Goal: Transaction & Acquisition: Purchase product/service

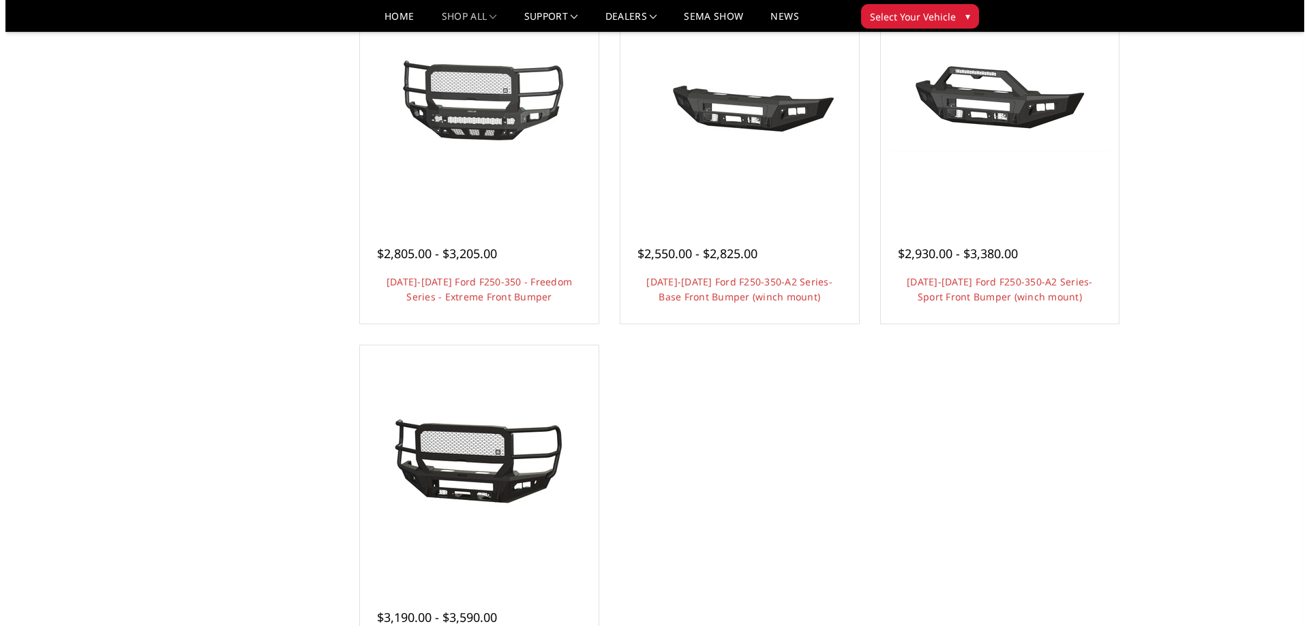
scroll to position [954, 0]
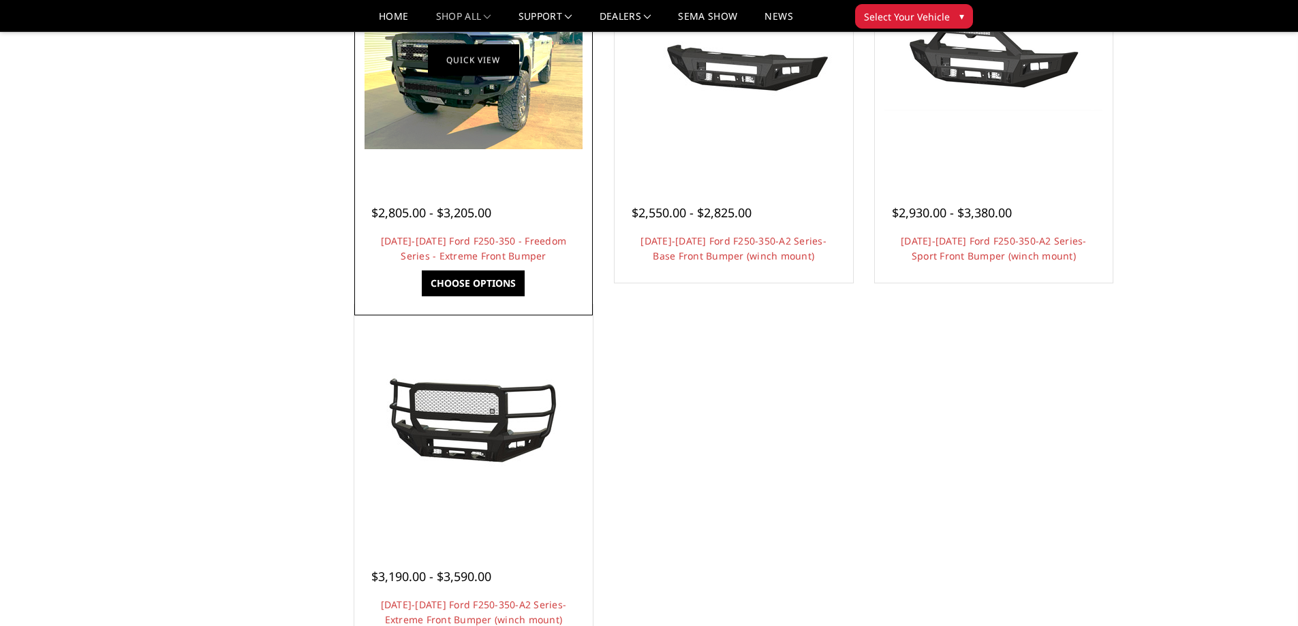
click at [485, 65] on link "Quick view" at bounding box center [473, 60] width 91 height 32
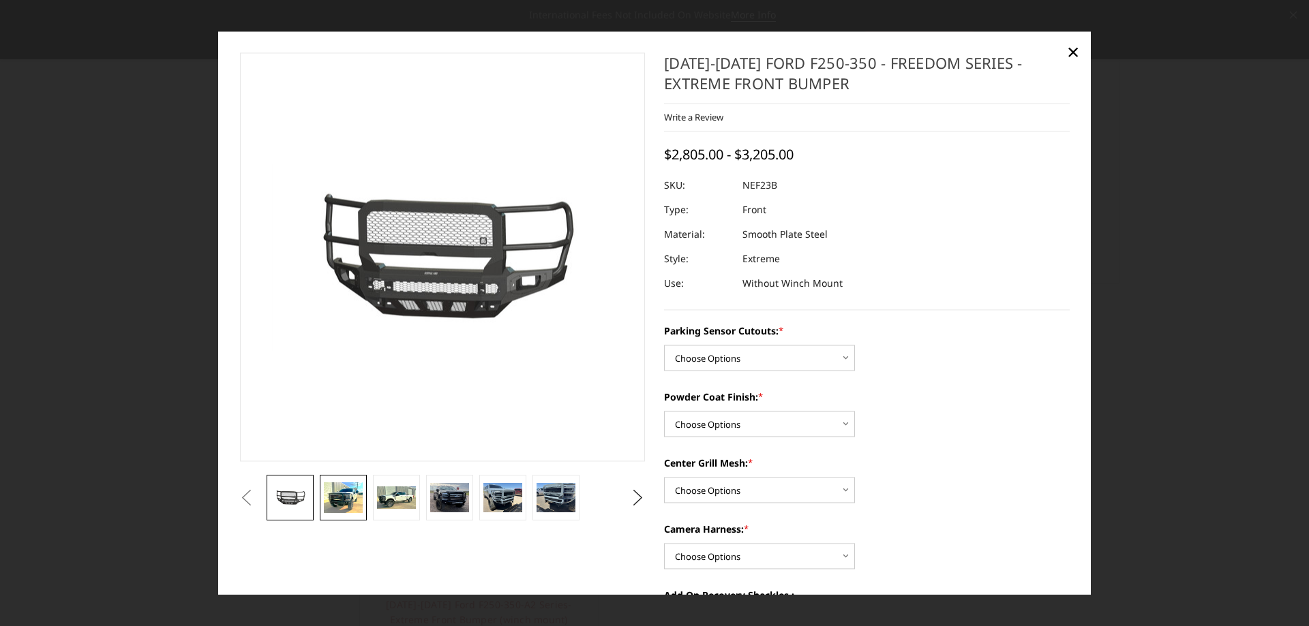
click at [335, 502] on img at bounding box center [343, 498] width 38 height 31
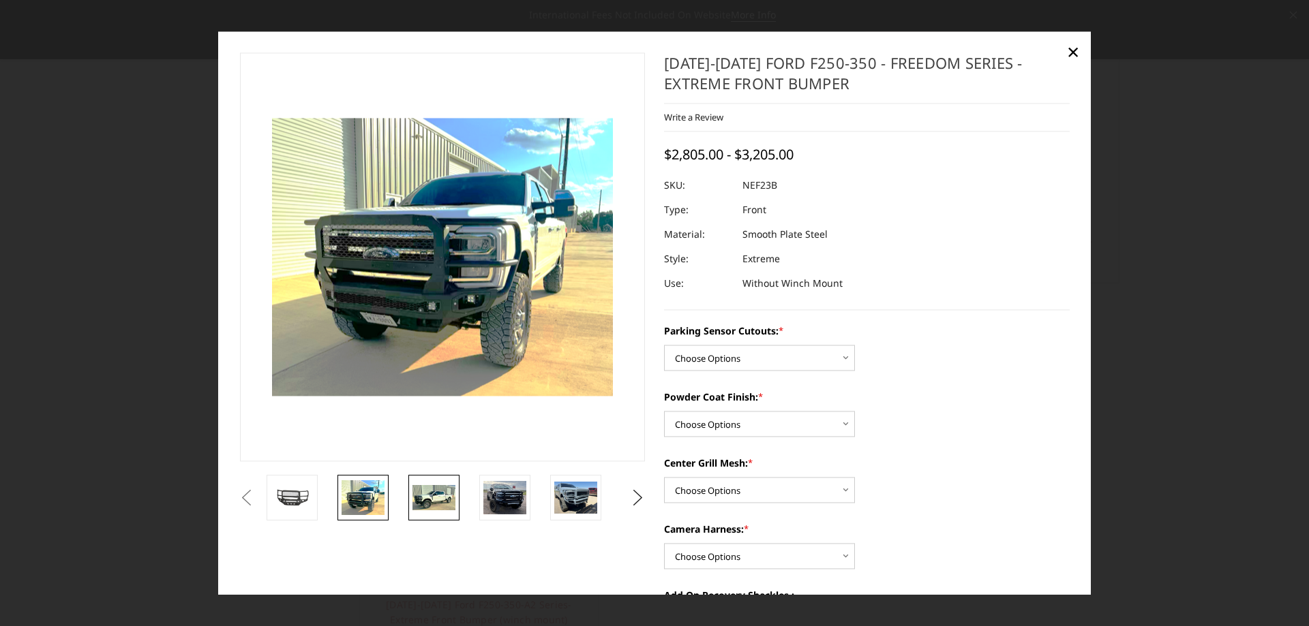
click at [431, 499] on img at bounding box center [433, 498] width 43 height 26
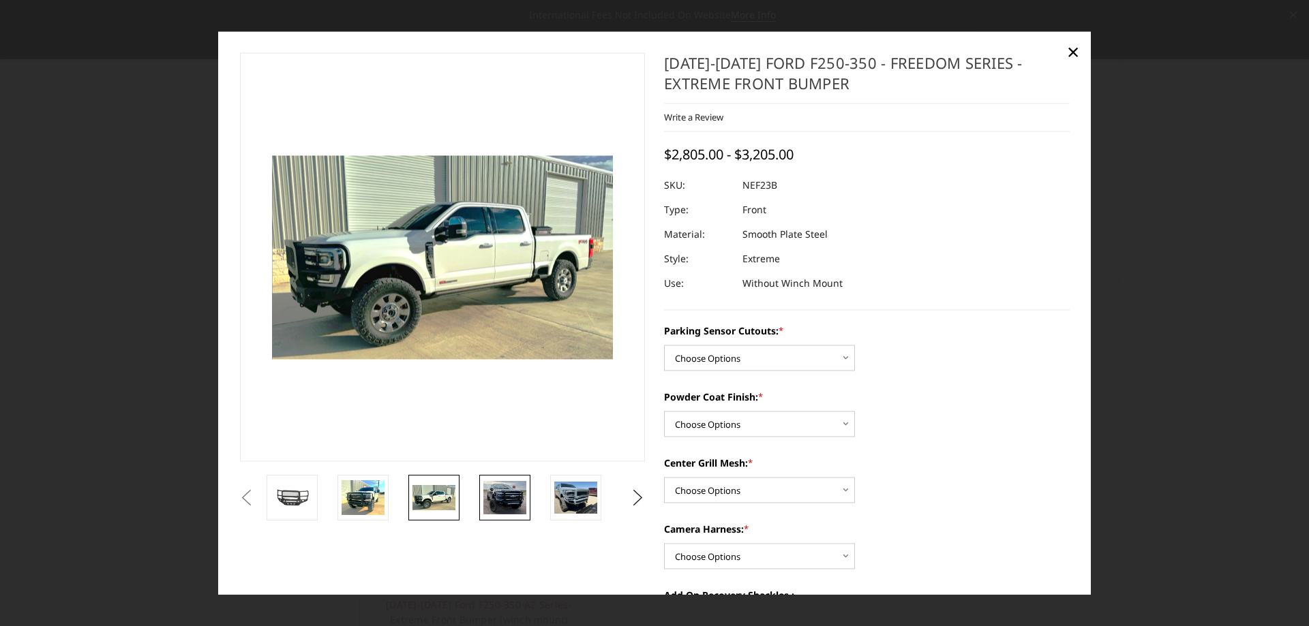
click at [508, 492] on img at bounding box center [504, 497] width 43 height 33
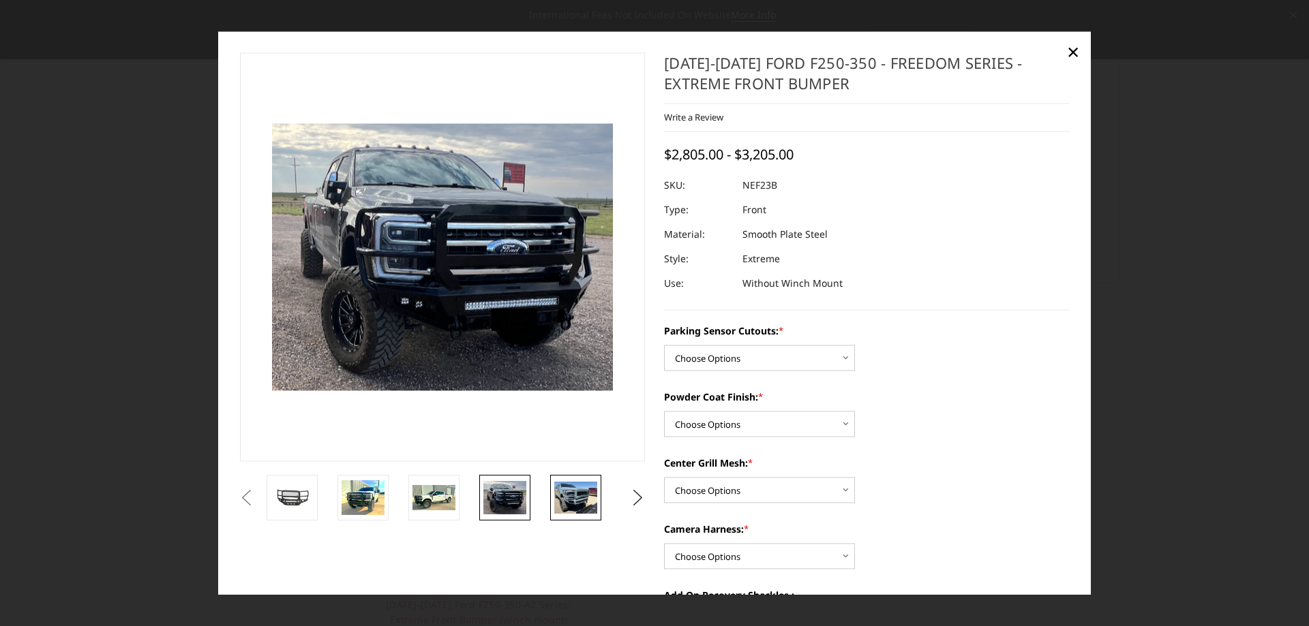
click at [572, 495] on img at bounding box center [575, 498] width 43 height 32
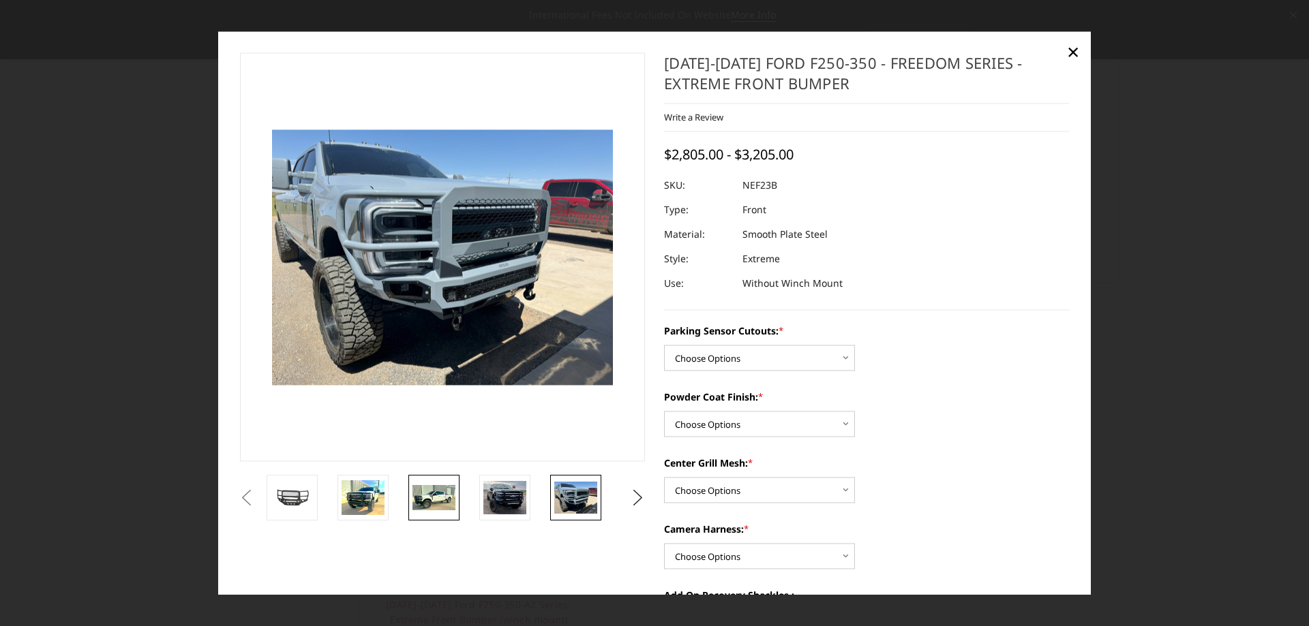
click at [410, 500] on link at bounding box center [433, 498] width 51 height 46
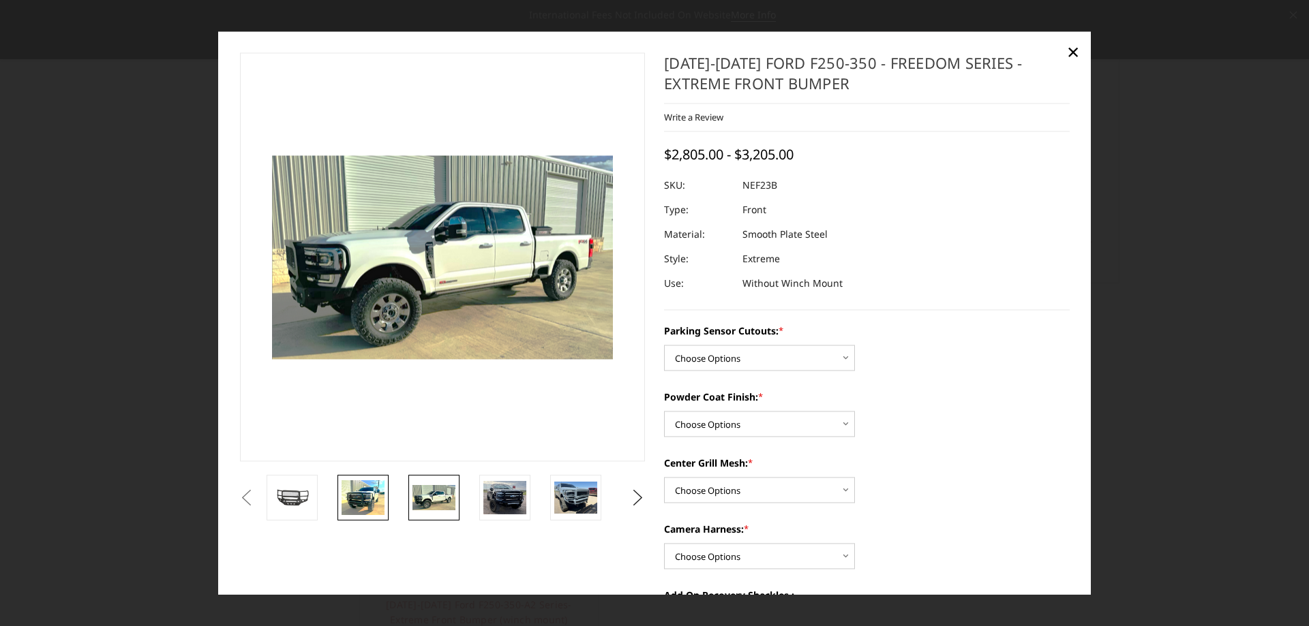
click at [382, 499] on img at bounding box center [362, 497] width 43 height 35
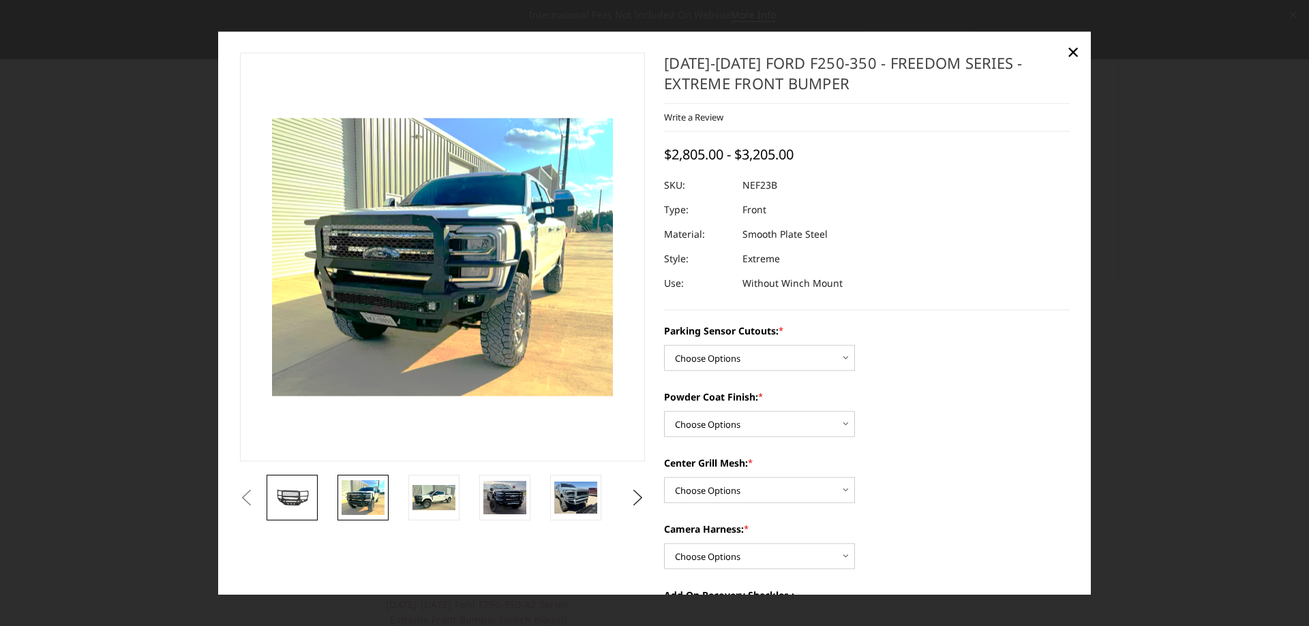
click at [283, 513] on link at bounding box center [291, 498] width 51 height 46
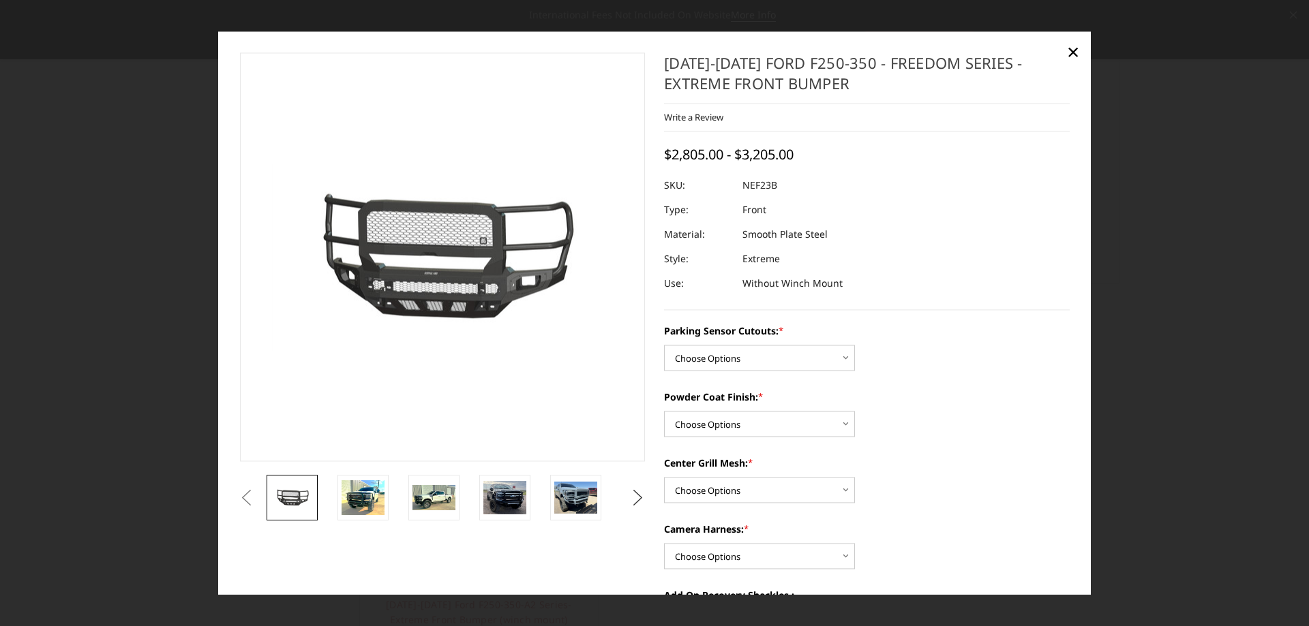
click at [628, 498] on button "Next" at bounding box center [638, 498] width 20 height 20
click at [575, 495] on img at bounding box center [575, 498] width 43 height 32
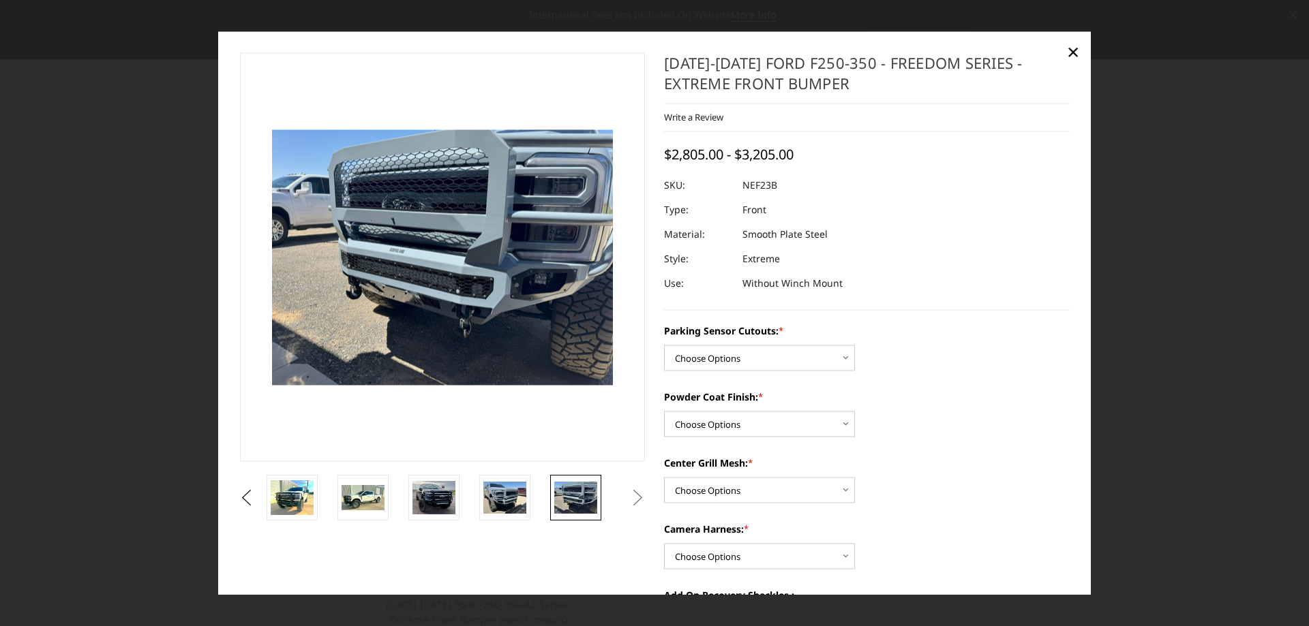
click at [637, 502] on button "Next" at bounding box center [638, 498] width 20 height 20
click at [410, 505] on link at bounding box center [433, 498] width 51 height 46
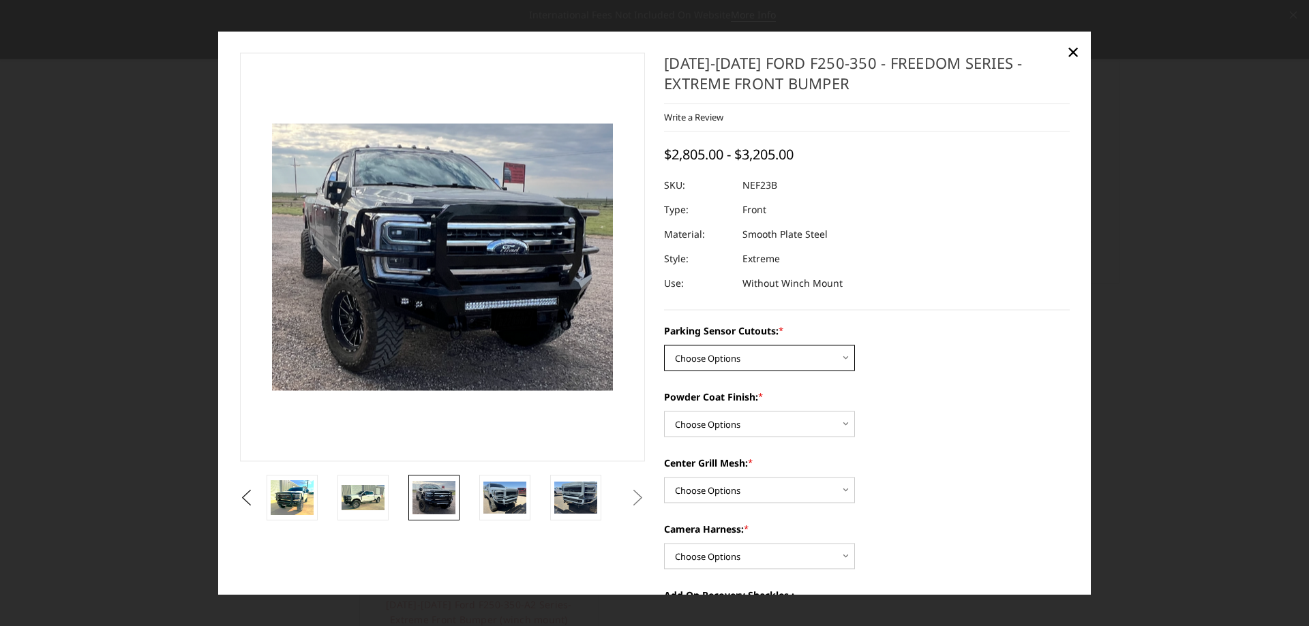
click at [724, 364] on select "Choose Options No - Without Parking Sensor Cutouts Yes - With Parking Sensor Cu…" at bounding box center [759, 358] width 191 height 26
select select "2583"
click at [664, 345] on select "Choose Options No - Without Parking Sensor Cutouts Yes - With Parking Sensor Cu…" at bounding box center [759, 358] width 191 height 26
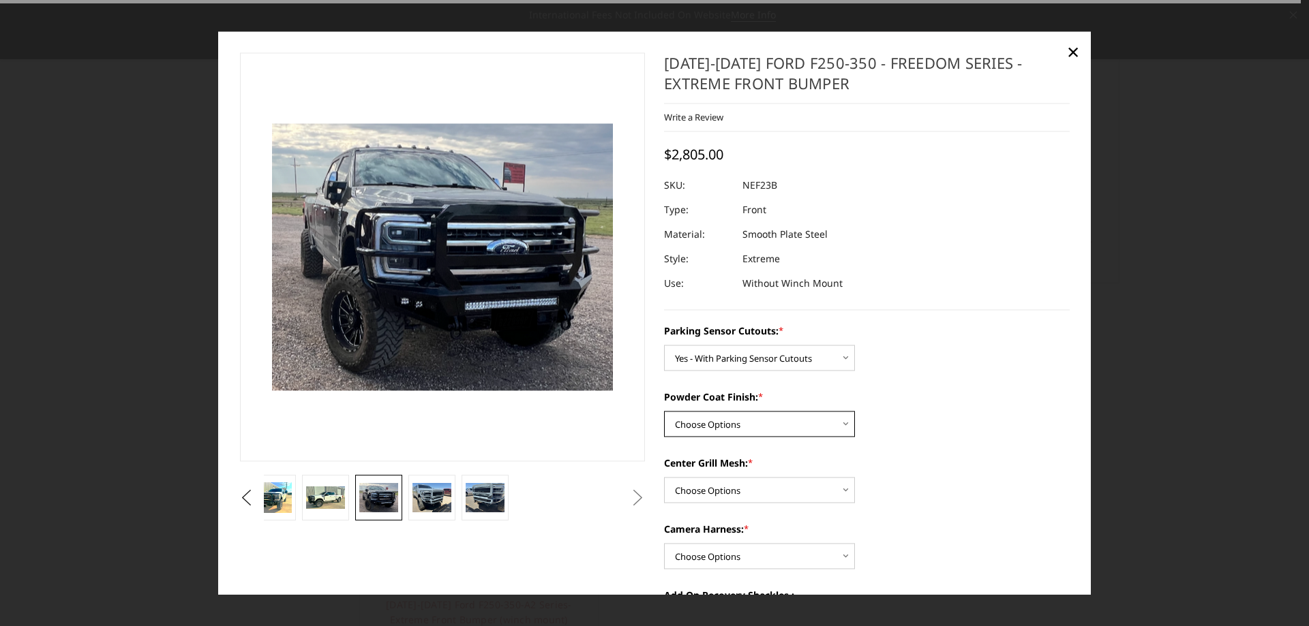
click at [767, 426] on select "Choose Options Bare Metal Textured Black Powder Coat" at bounding box center [759, 424] width 191 height 26
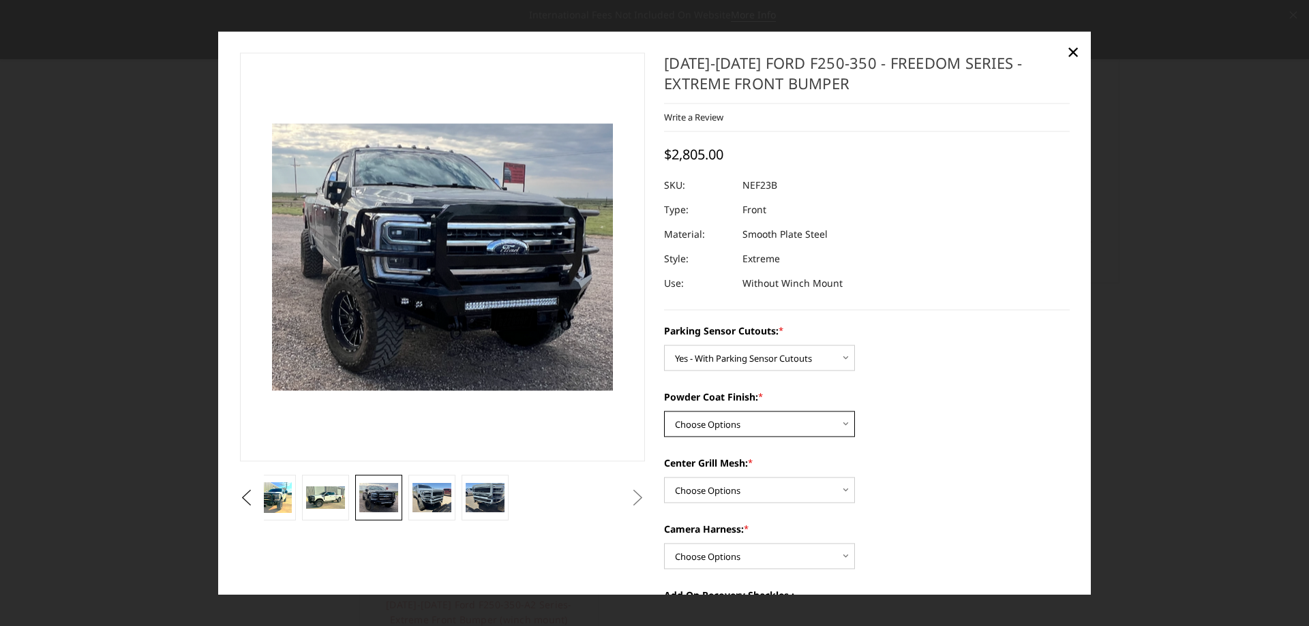
select select "2585"
click at [664, 411] on select "Choose Options Bare Metal Textured Black Powder Coat" at bounding box center [759, 424] width 191 height 26
click at [791, 491] on select "Choose Options With Center Grill Mesh Without Center Grill Mesh" at bounding box center [759, 490] width 191 height 26
select select "2587"
click at [664, 477] on select "Choose Options With Center Grill Mesh Without Center Grill Mesh" at bounding box center [759, 490] width 191 height 26
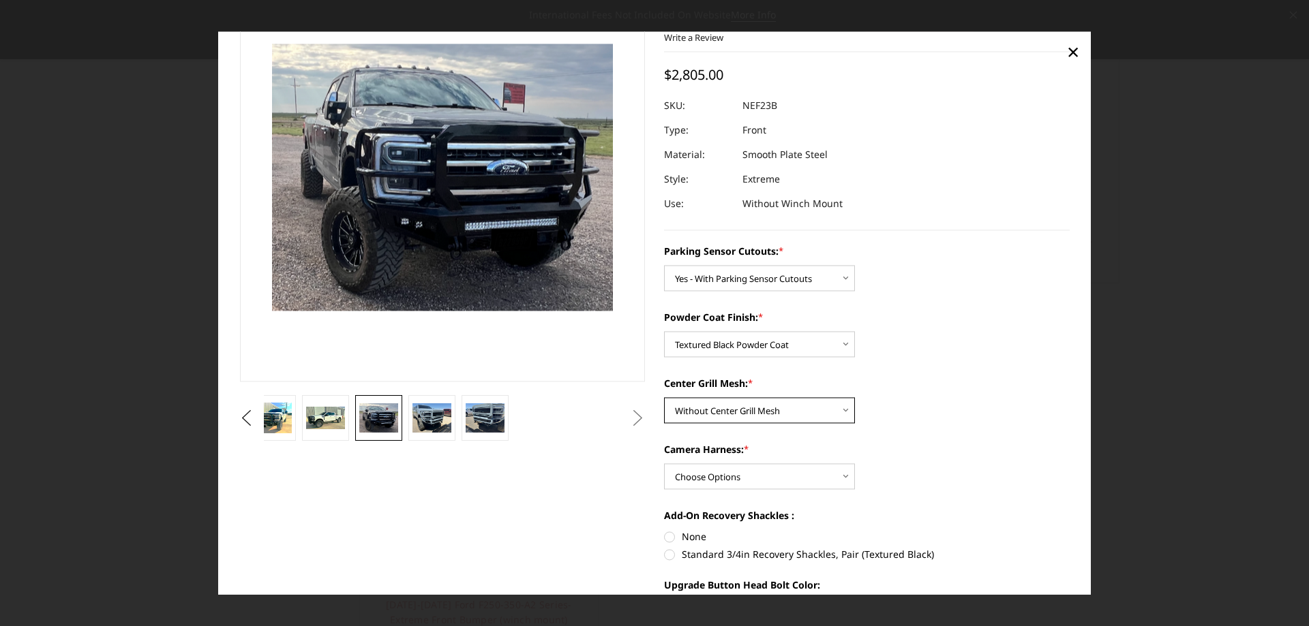
scroll to position [136, 0]
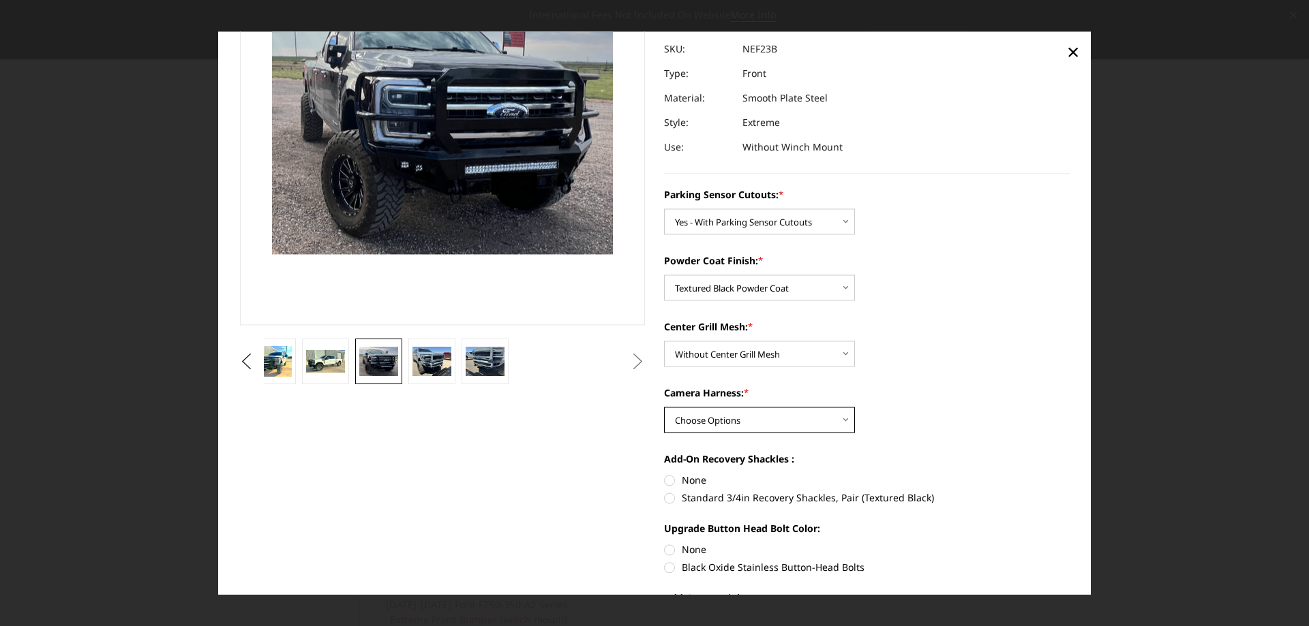
click at [791, 416] on select "Choose Options WITH Camera Harness WITHOUT Camera Harness" at bounding box center [759, 420] width 191 height 26
select select "2588"
click at [664, 407] on select "Choose Options WITH Camera Harness WITHOUT Camera Harness" at bounding box center [759, 420] width 191 height 26
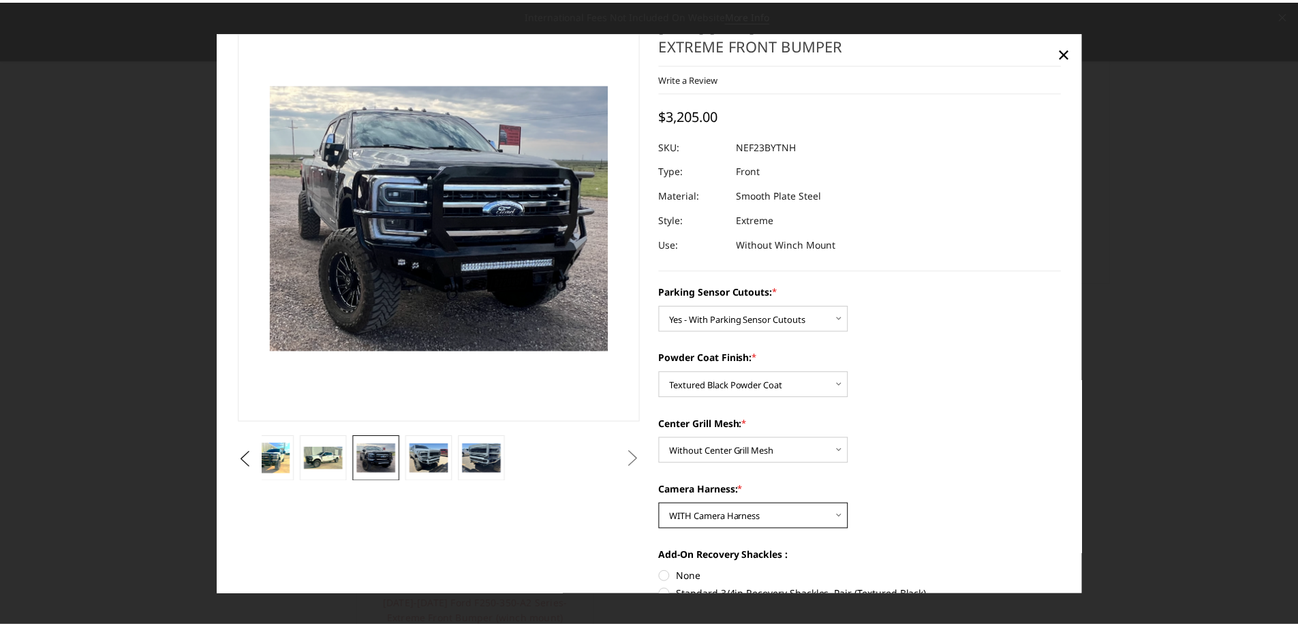
scroll to position [0, 0]
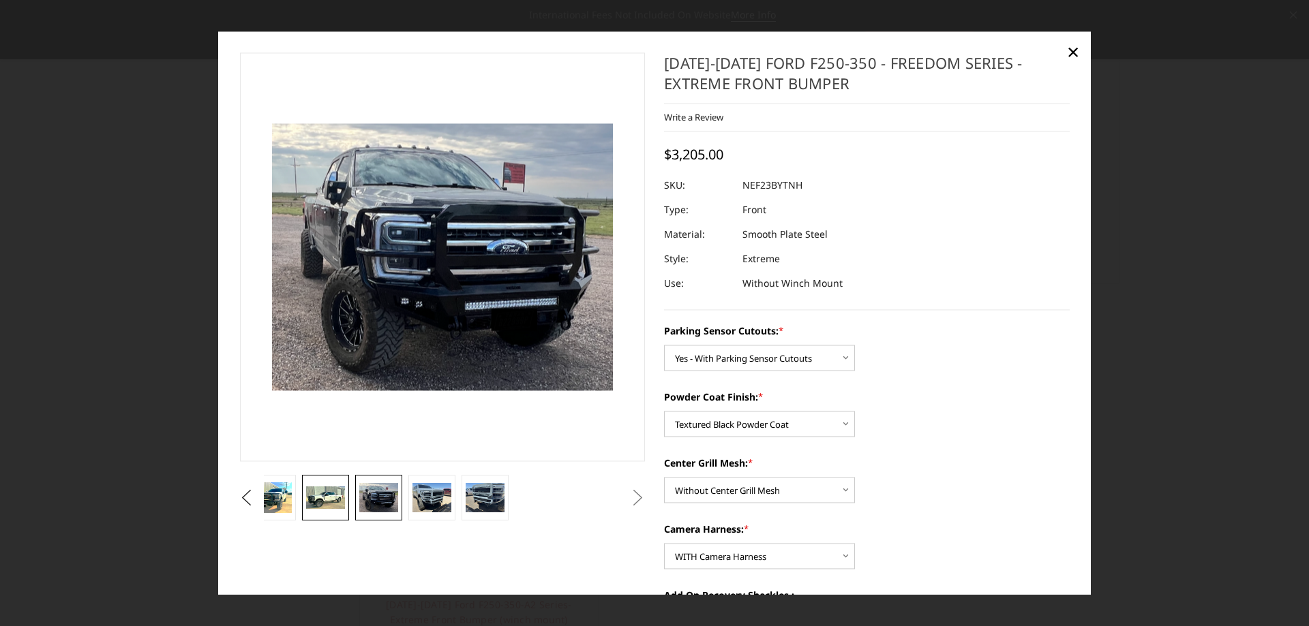
click at [338, 496] on img at bounding box center [325, 498] width 38 height 23
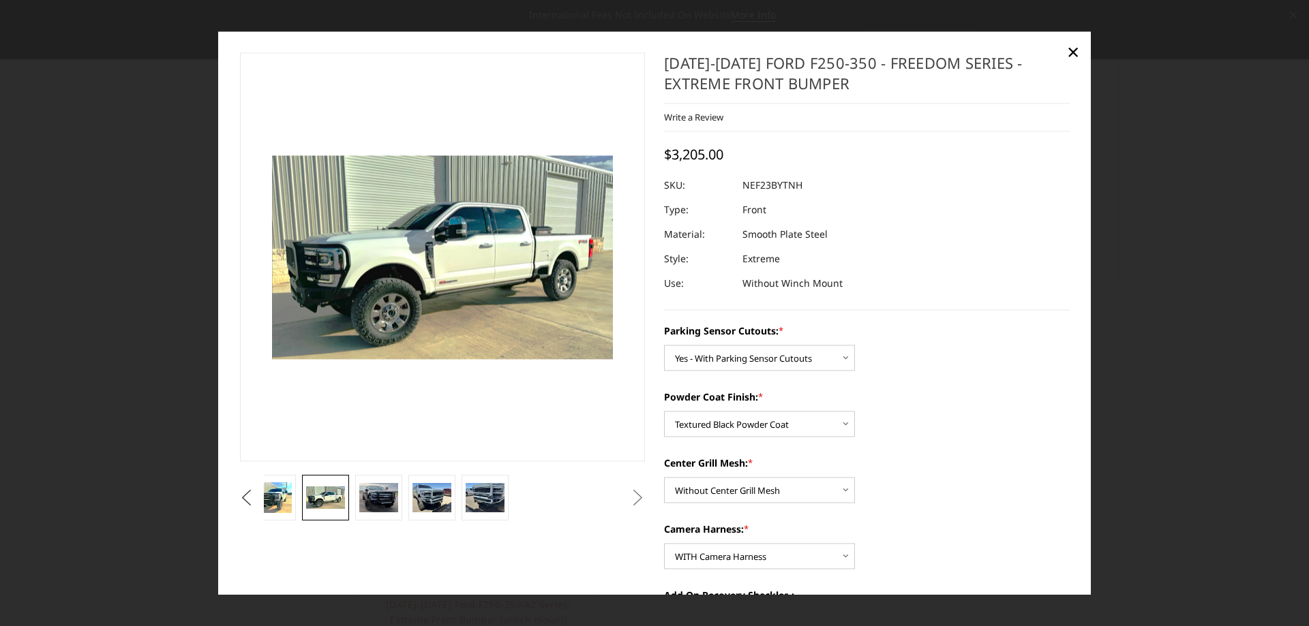
click at [257, 497] on button "Previous" at bounding box center [246, 498] width 20 height 20
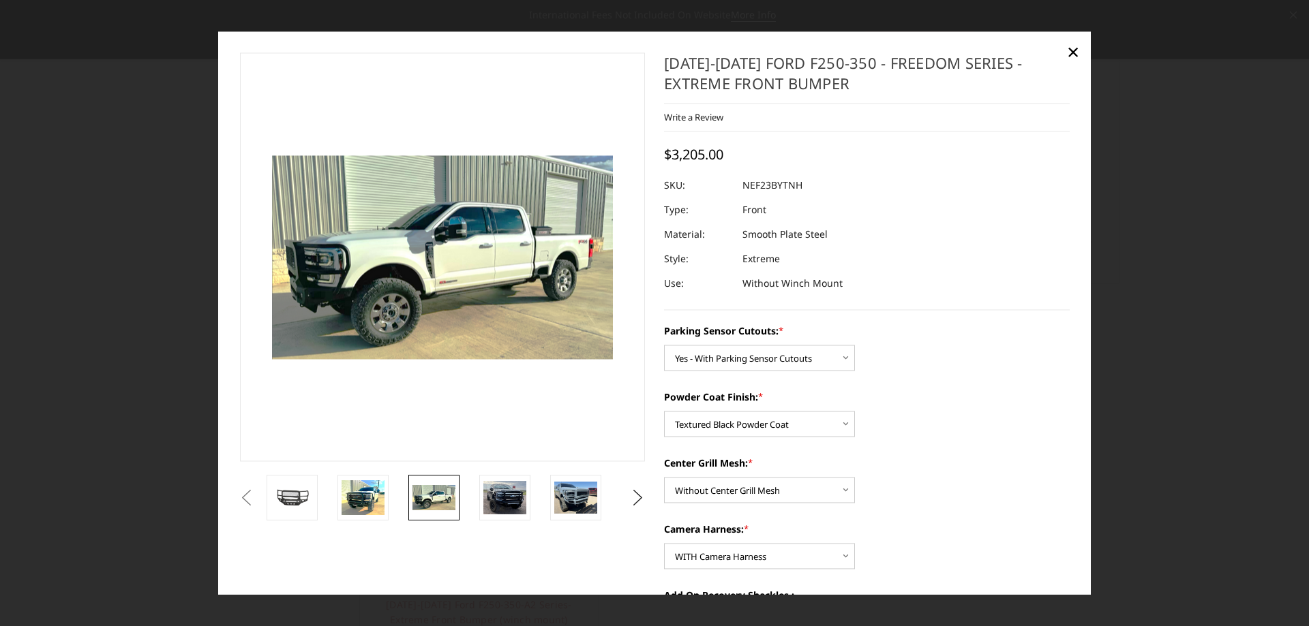
click at [257, 489] on button "Previous" at bounding box center [246, 498] width 20 height 20
click at [361, 505] on img at bounding box center [362, 497] width 43 height 35
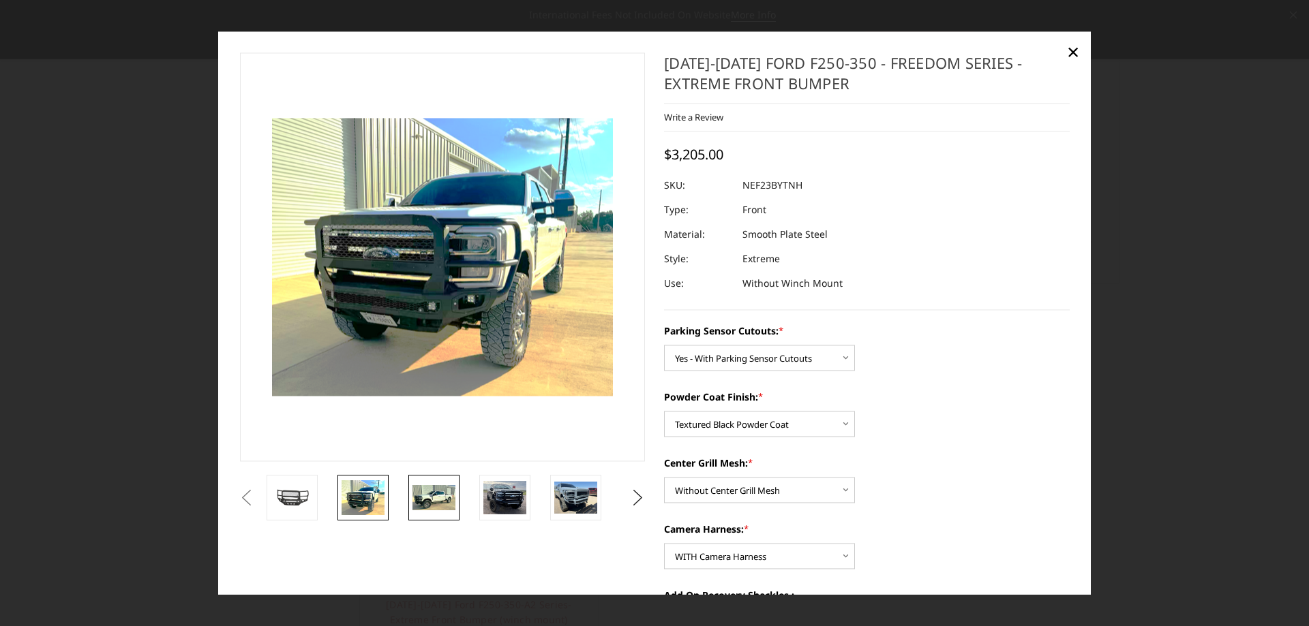
click at [430, 498] on img at bounding box center [433, 498] width 43 height 26
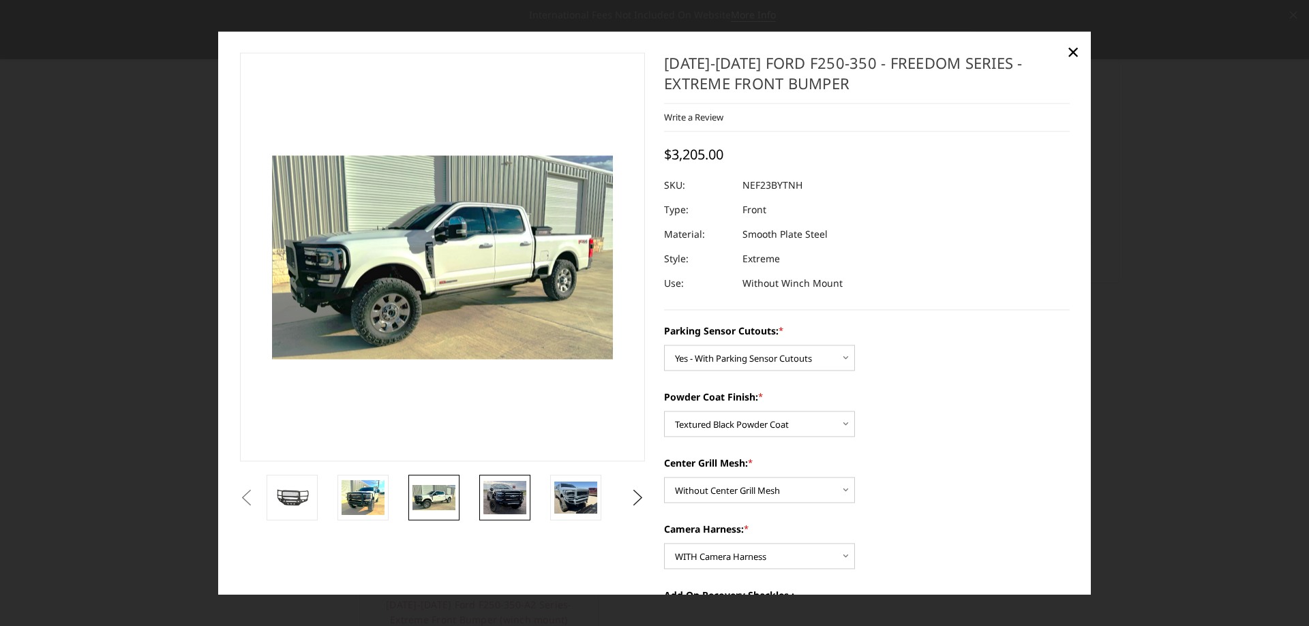
click at [515, 493] on img at bounding box center [504, 497] width 43 height 33
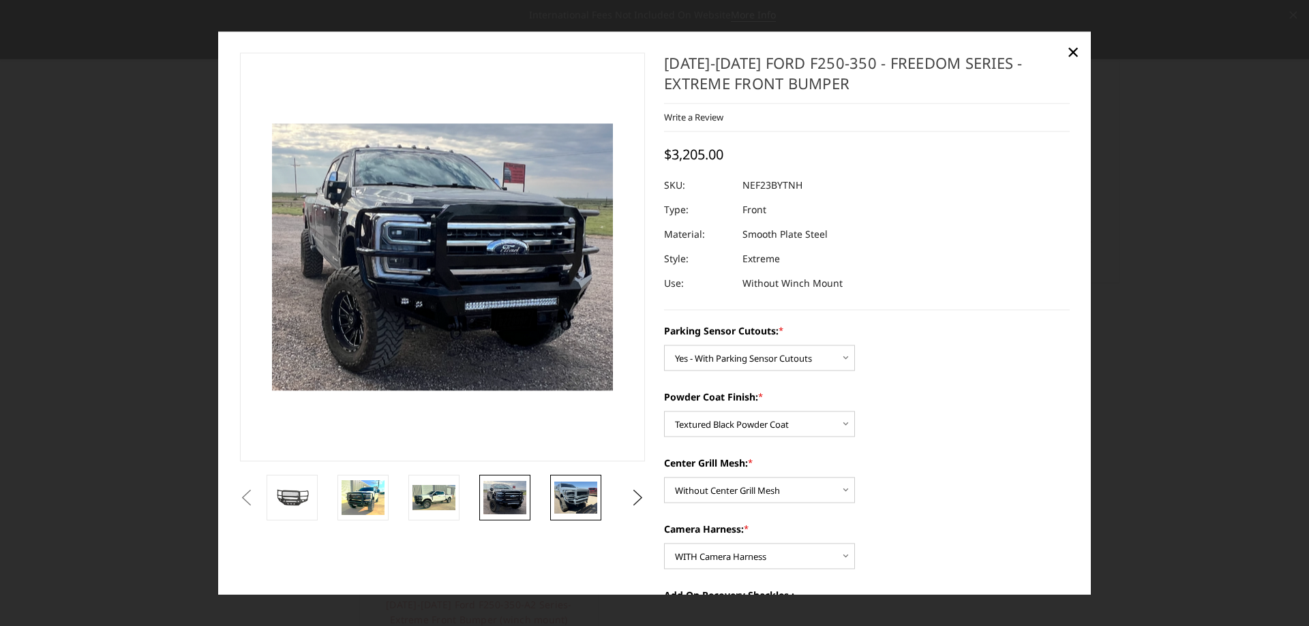
click at [586, 489] on img at bounding box center [575, 498] width 43 height 32
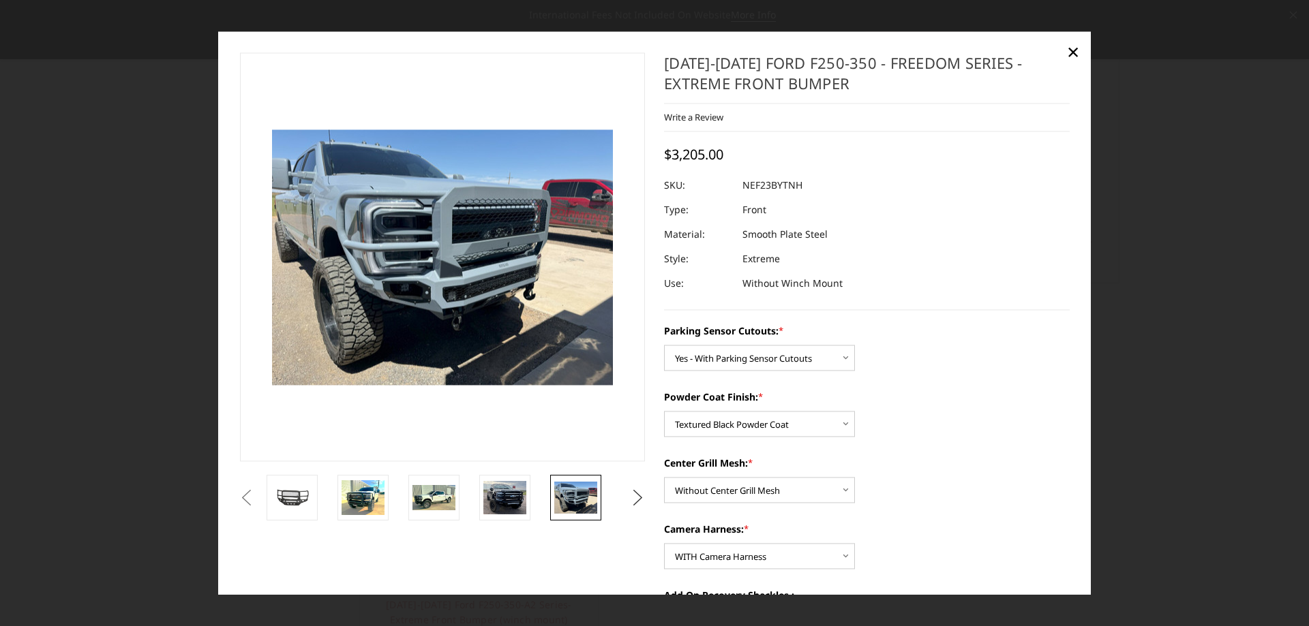
click at [632, 494] on button "Next" at bounding box center [638, 498] width 20 height 20
click at [592, 495] on img at bounding box center [575, 498] width 43 height 32
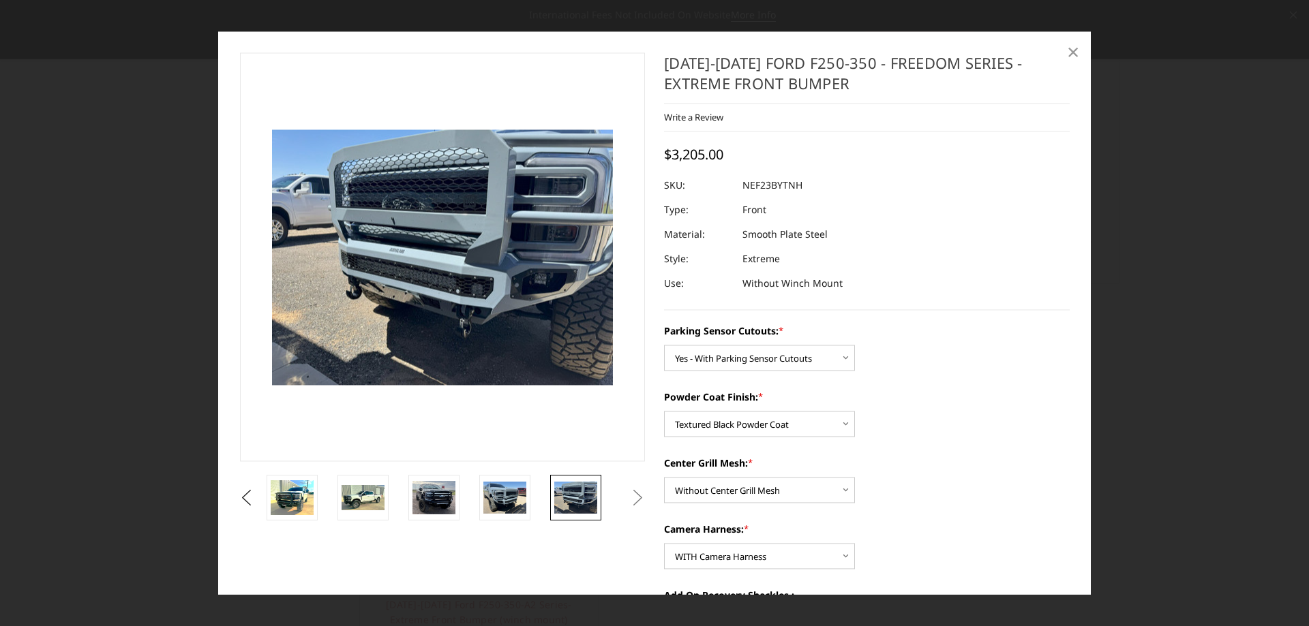
click at [1064, 50] on link "×" at bounding box center [1073, 53] width 22 height 22
